Goal: Navigation & Orientation: Find specific page/section

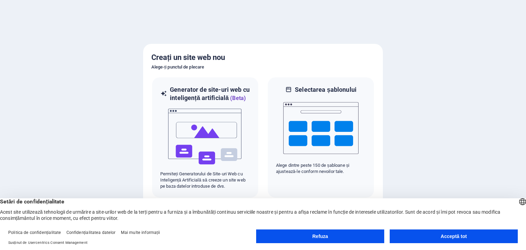
click at [429, 232] on button "Acceptă tot" at bounding box center [454, 236] width 128 height 14
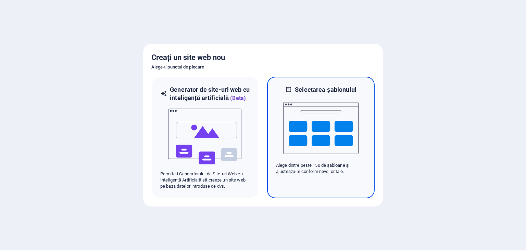
click at [334, 135] on img at bounding box center [320, 128] width 75 height 68
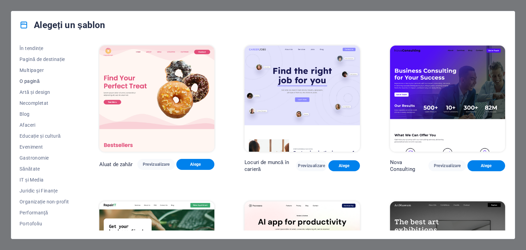
scroll to position [68, 0]
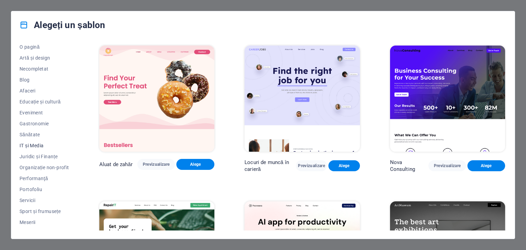
click at [38, 144] on font "IT și Media" at bounding box center [32, 145] width 24 height 5
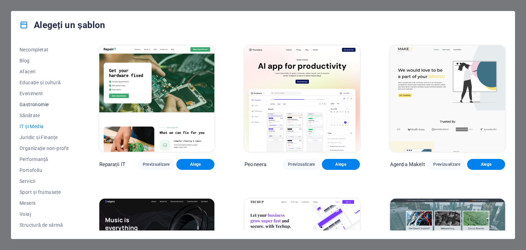
scroll to position [0, 0]
click at [33, 74] on button "Nou" at bounding box center [45, 71] width 50 height 11
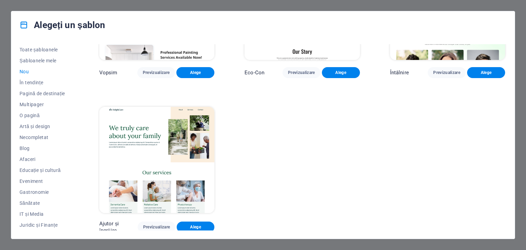
scroll to position [420, 0]
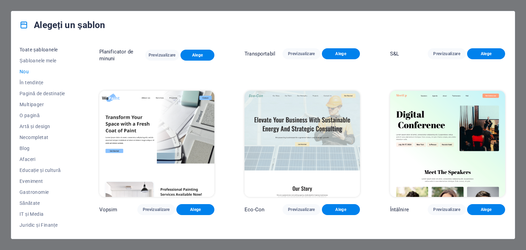
click at [46, 48] on font "Toate șabloanele" at bounding box center [39, 49] width 38 height 5
click at [34, 51] on font "Toate șabloanele" at bounding box center [39, 49] width 38 height 5
click at [32, 58] on font "Șabloanele mele" at bounding box center [38, 60] width 37 height 5
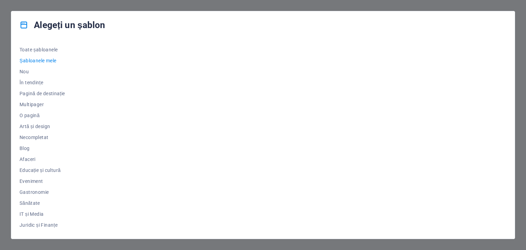
scroll to position [0, 0]
click at [32, 48] on font "Toate șabloanele" at bounding box center [39, 49] width 38 height 5
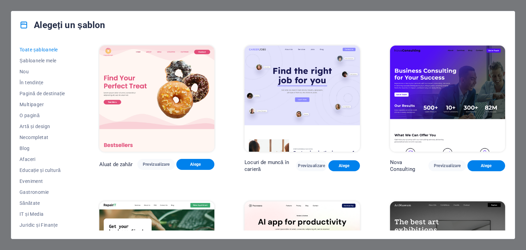
click at [149, 156] on div "Aluat de zahăr Previzualizare Alege" at bounding box center [157, 108] width 118 height 128
click at [153, 162] on font "Previzualizare" at bounding box center [156, 164] width 27 height 5
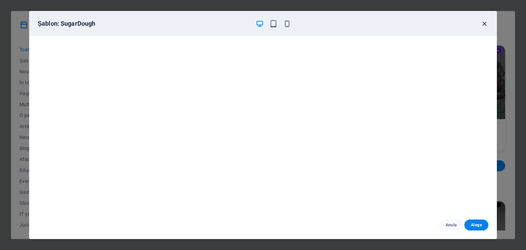
click at [484, 24] on icon "button" at bounding box center [485, 24] width 8 height 8
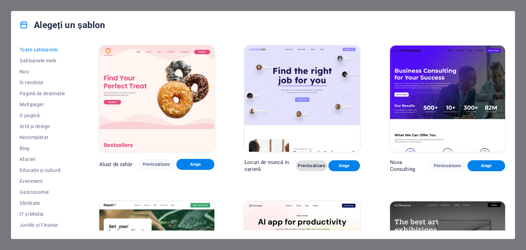
click at [301, 167] on font "Previzualizare" at bounding box center [311, 165] width 27 height 5
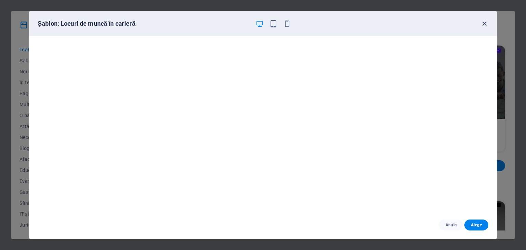
click at [484, 22] on icon "button" at bounding box center [485, 24] width 8 height 8
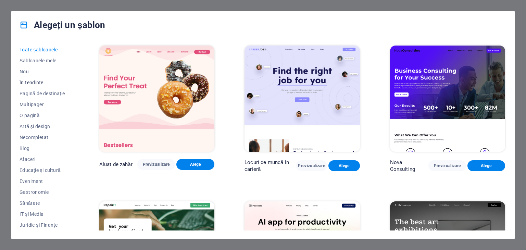
click at [37, 83] on font "În tendințe" at bounding box center [32, 82] width 24 height 5
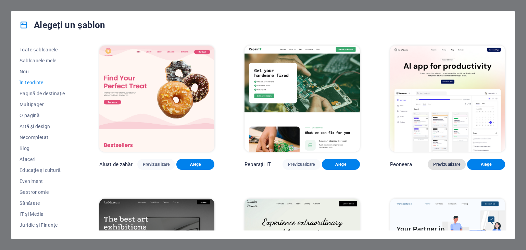
click at [440, 160] on button "Previzualizare" at bounding box center [447, 164] width 38 height 11
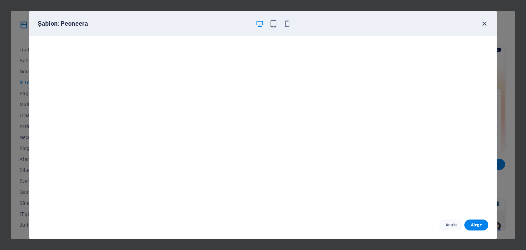
click at [487, 23] on icon "button" at bounding box center [485, 24] width 8 height 8
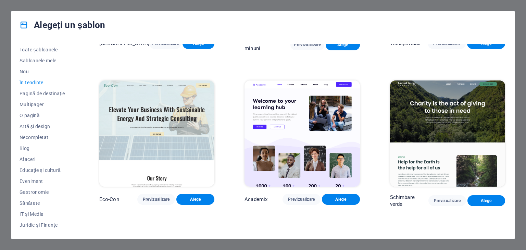
scroll to position [445, 0]
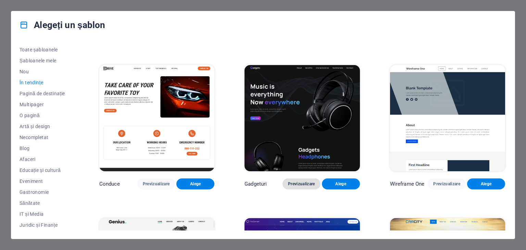
click at [307, 185] on button "Previzualizare" at bounding box center [302, 183] width 38 height 11
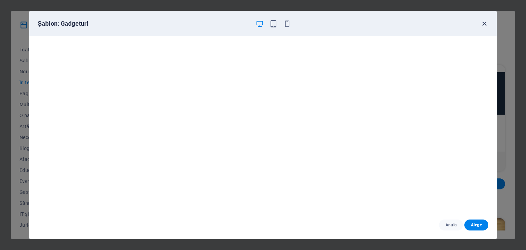
click at [483, 26] on icon "button" at bounding box center [485, 24] width 8 height 8
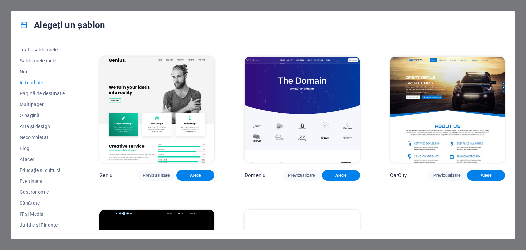
scroll to position [616, 0]
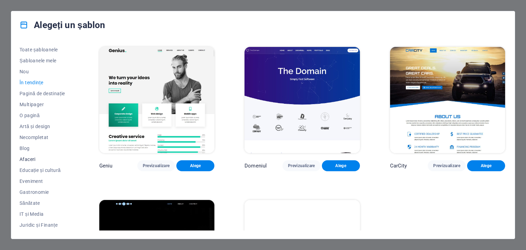
click at [42, 163] on button "Afaceri" at bounding box center [45, 159] width 50 height 11
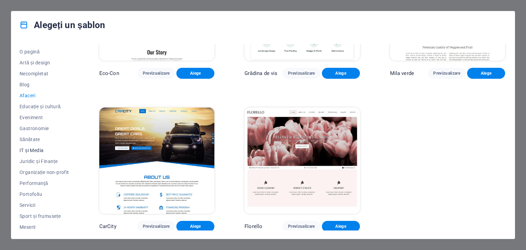
scroll to position [88, 0]
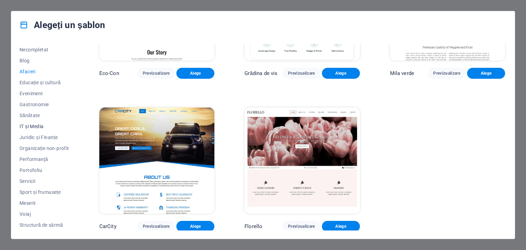
click at [43, 126] on font "IT și Media" at bounding box center [32, 126] width 24 height 5
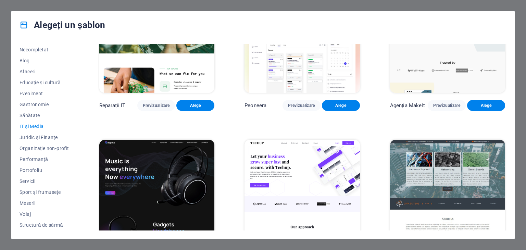
scroll to position [0, 0]
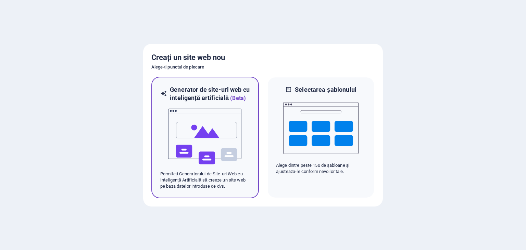
click at [200, 139] on img at bounding box center [204, 136] width 75 height 68
